Goal: Information Seeking & Learning: Learn about a topic

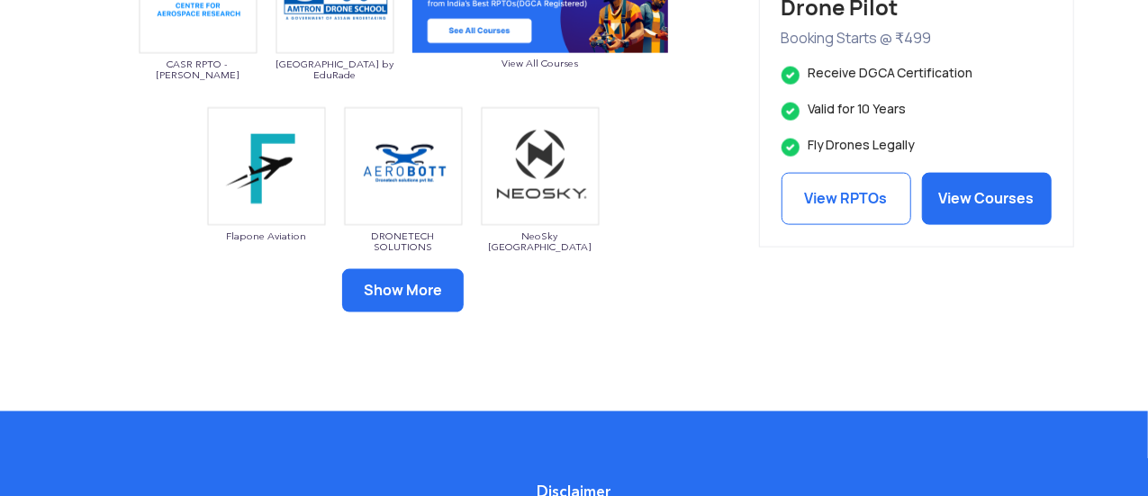
scroll to position [1160, 0]
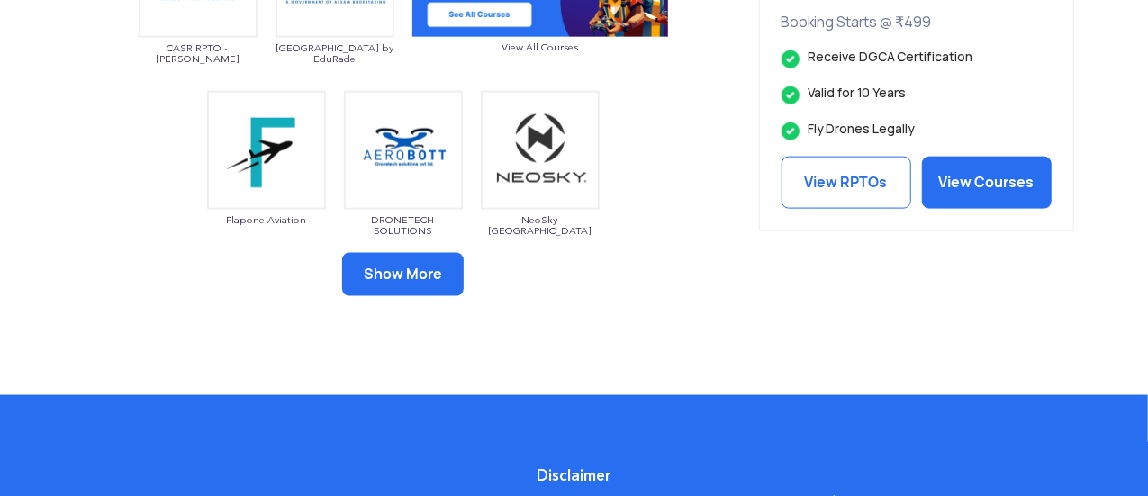
click at [358, 287] on button "Show More" at bounding box center [403, 274] width 122 height 43
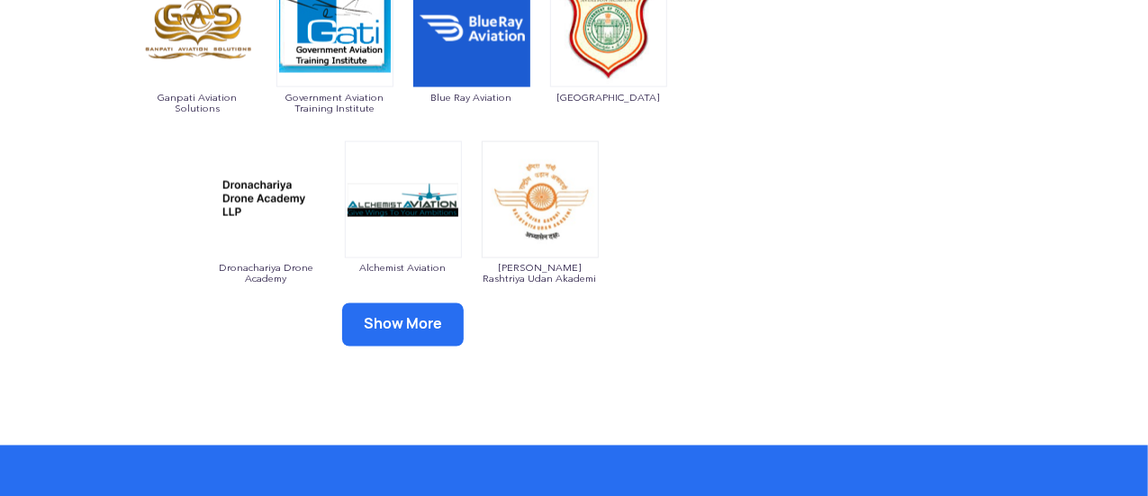
scroll to position [1454, 0]
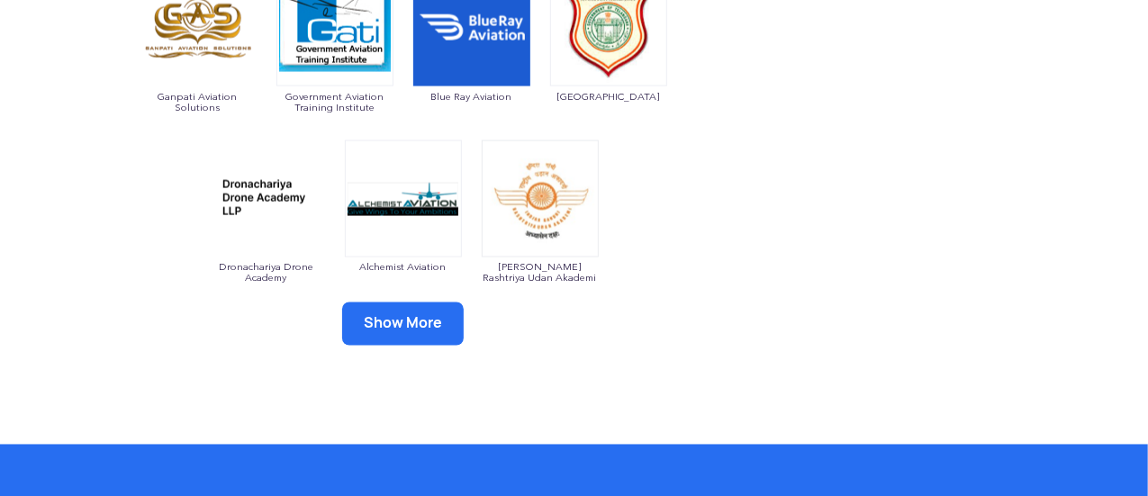
click at [360, 340] on button "Show More" at bounding box center [403, 324] width 122 height 43
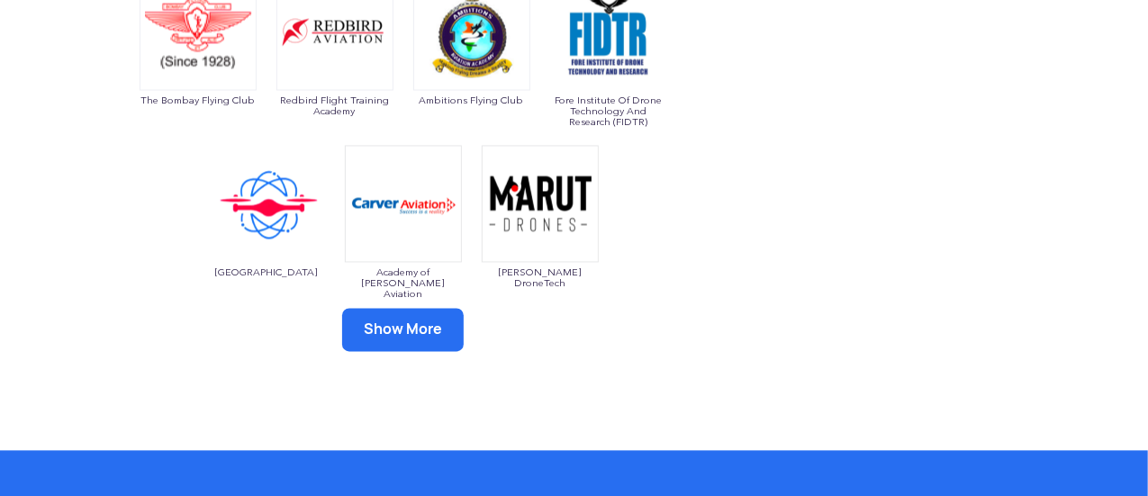
scroll to position [1794, 0]
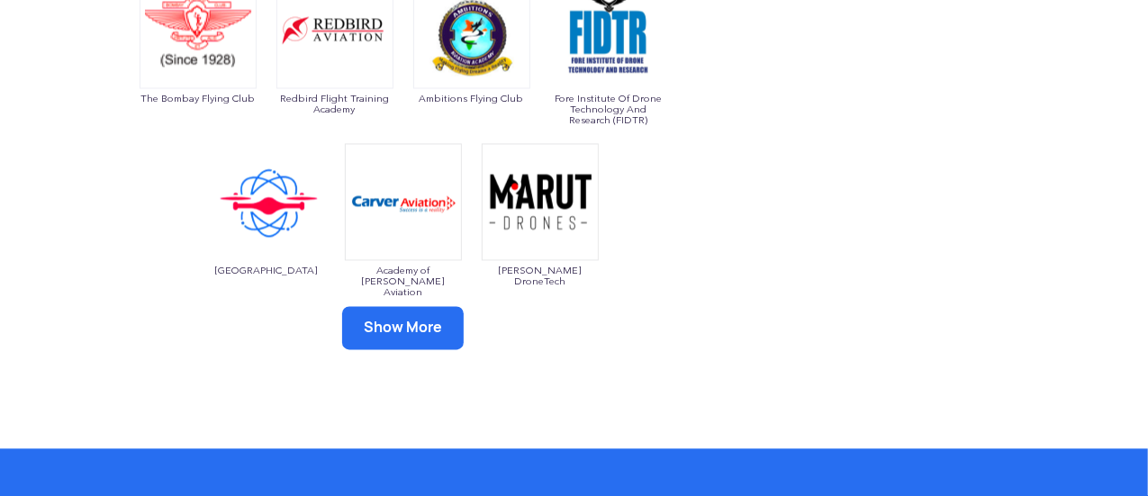
click at [368, 330] on button "Show More" at bounding box center [403, 327] width 122 height 43
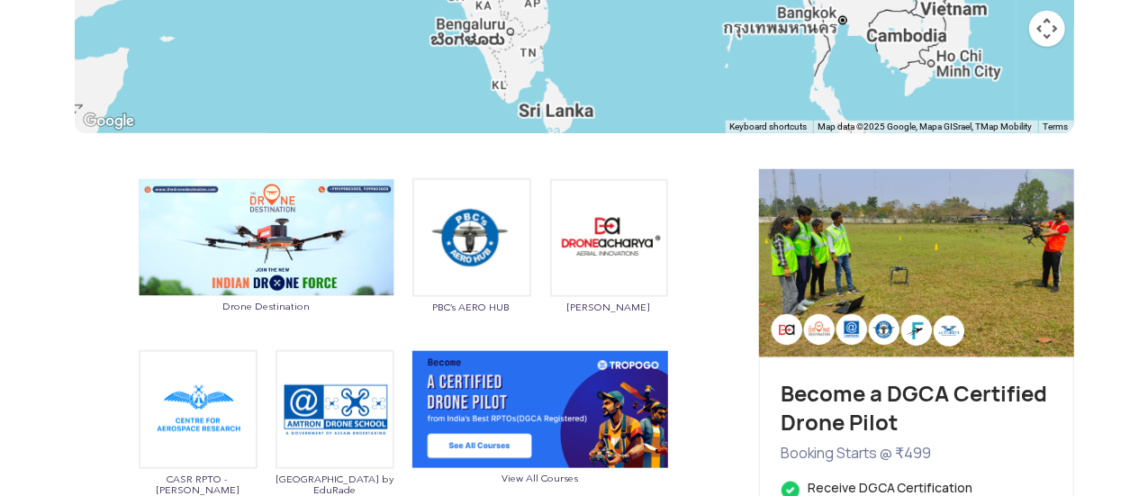
scroll to position [728, 0]
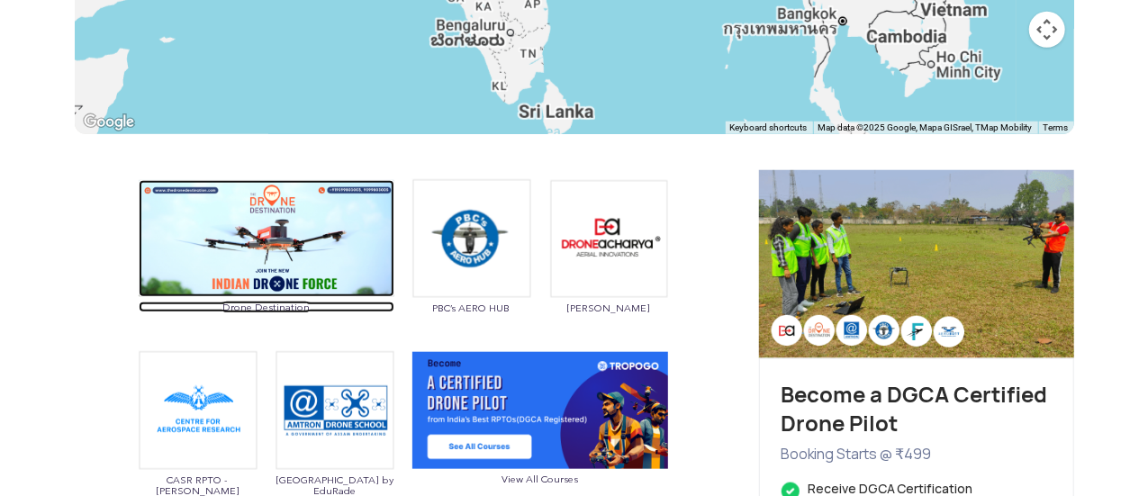
click at [335, 276] on img at bounding box center [267, 239] width 256 height 118
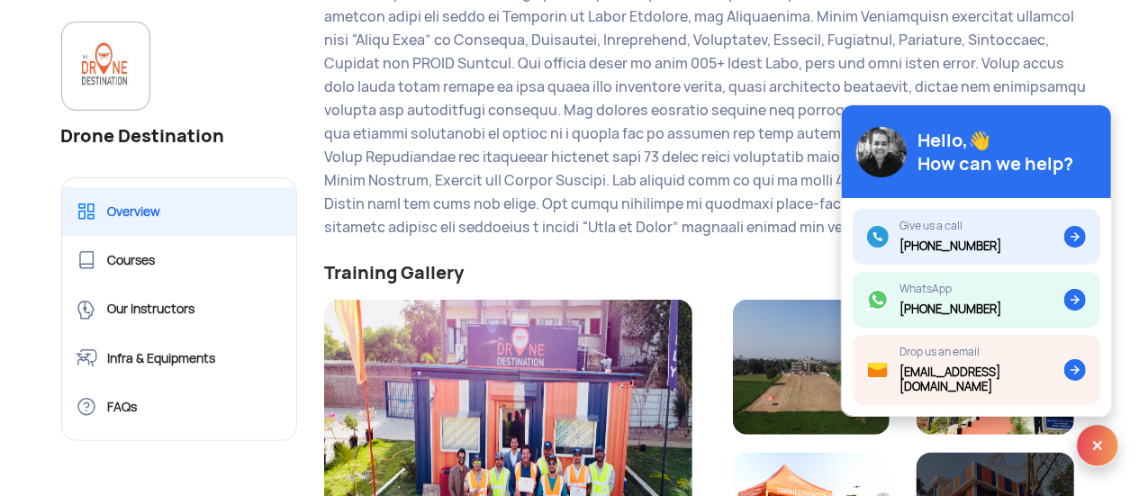
scroll to position [556, 0]
